Goal: Transaction & Acquisition: Purchase product/service

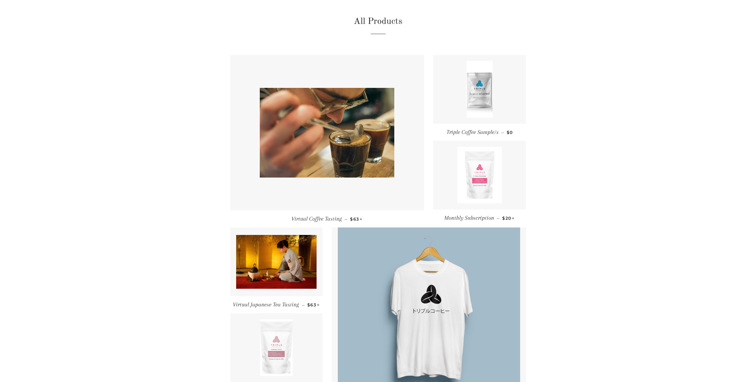
scroll to position [128, 0]
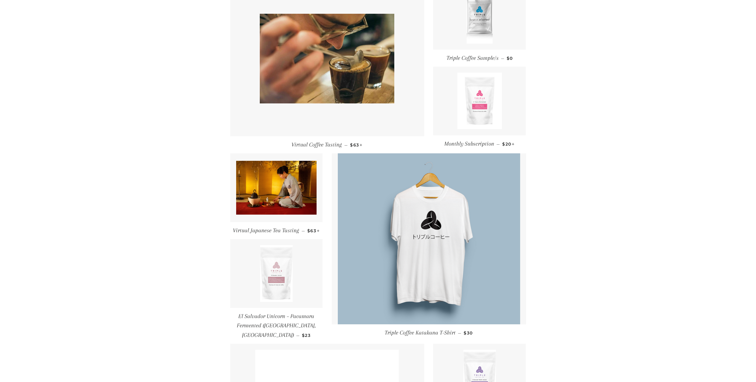
click at [287, 274] on img at bounding box center [276, 273] width 33 height 57
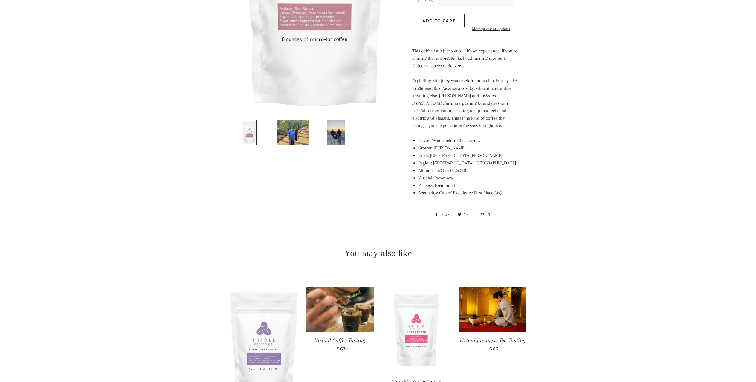
scroll to position [64, 0]
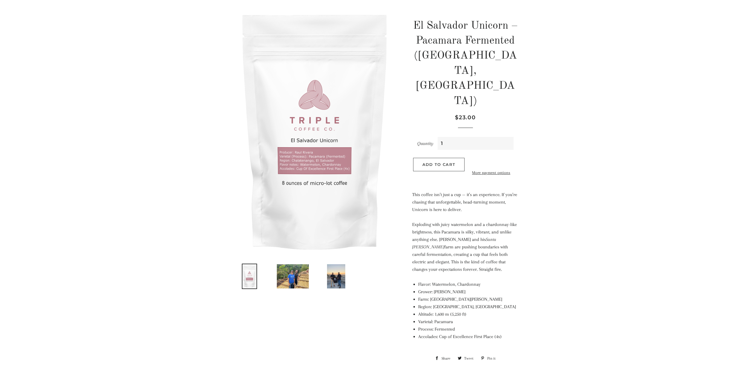
click at [447, 162] on span "Add to Cart" at bounding box center [438, 164] width 33 height 5
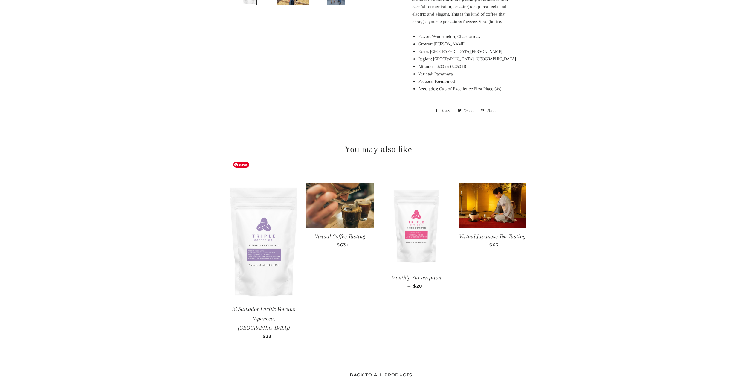
click at [244, 223] on img at bounding box center [263, 242] width 67 height 118
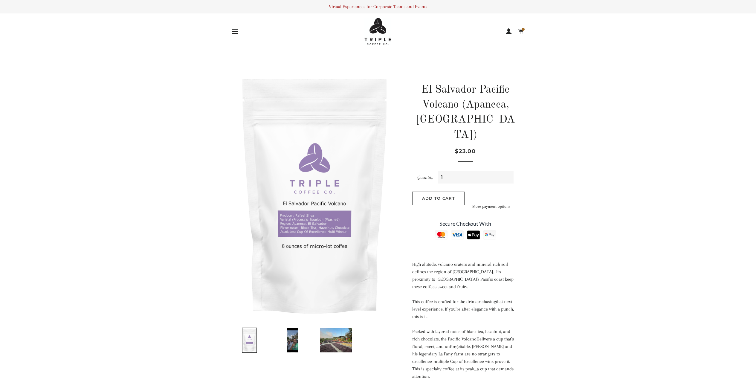
click at [450, 192] on button "Add to Cart" at bounding box center [438, 198] width 52 height 13
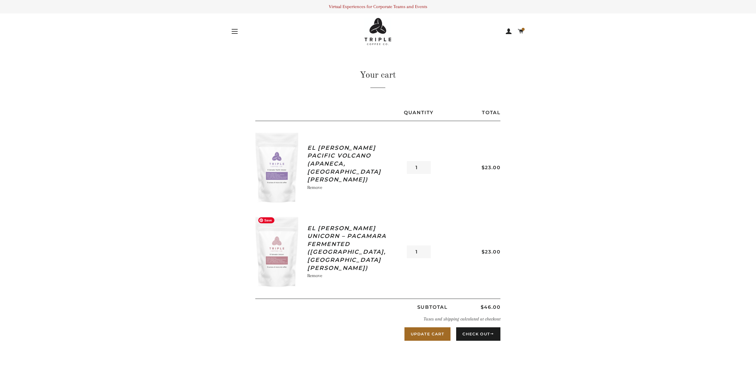
click at [277, 264] on img at bounding box center [276, 251] width 43 height 75
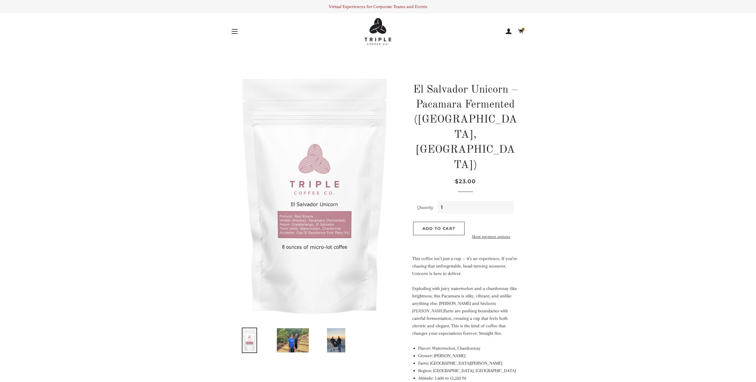
click at [208, 264] on main at bounding box center [378, 336] width 756 height 582
click at [524, 30] on span at bounding box center [523, 29] width 3 height 3
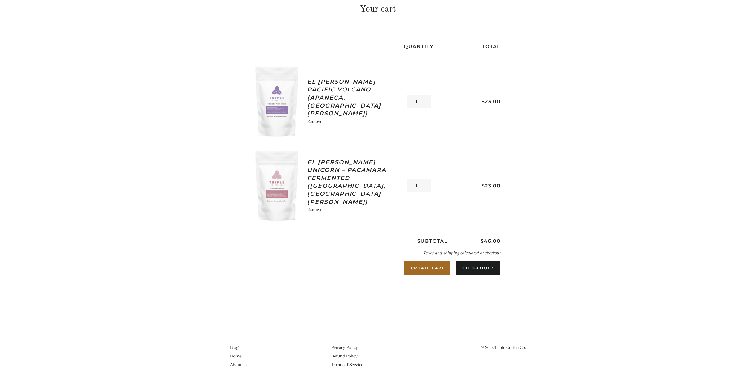
scroll to position [71, 0]
click at [478, 261] on button "Check Out" at bounding box center [478, 267] width 44 height 13
